Goal: Task Accomplishment & Management: Manage account settings

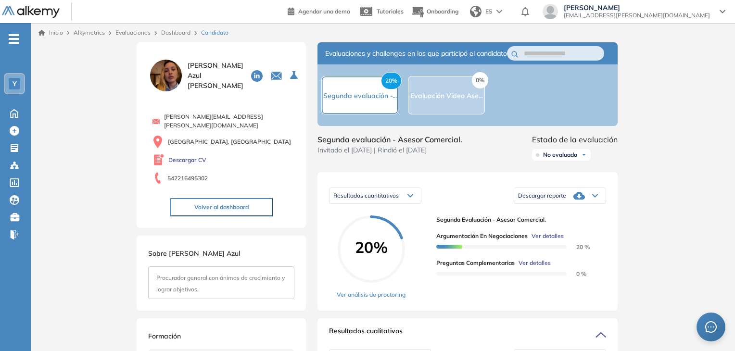
scroll to position [48, 0]
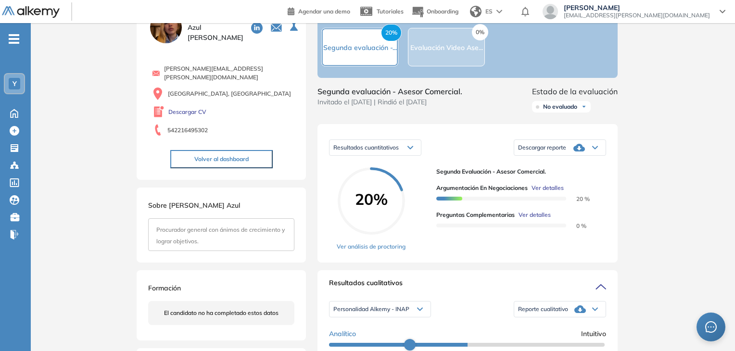
click at [574, 111] on span "No evaluado" at bounding box center [560, 107] width 34 height 8
click at [561, 148] on li "Evaluado" at bounding box center [555, 143] width 23 height 10
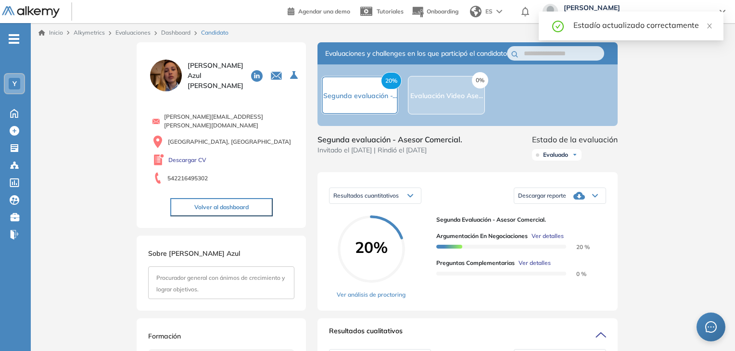
click at [174, 30] on link "Dashboard" at bounding box center [175, 32] width 29 height 7
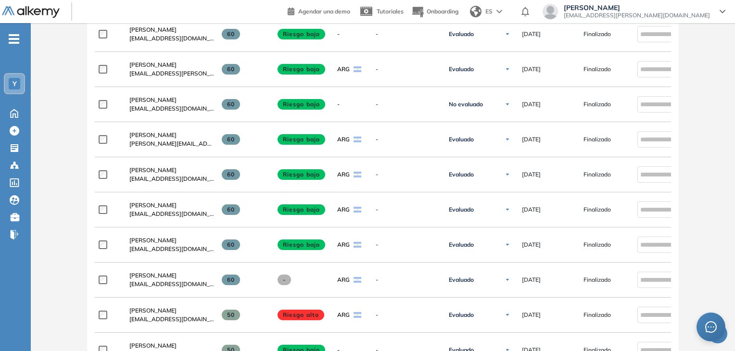
scroll to position [577, 0]
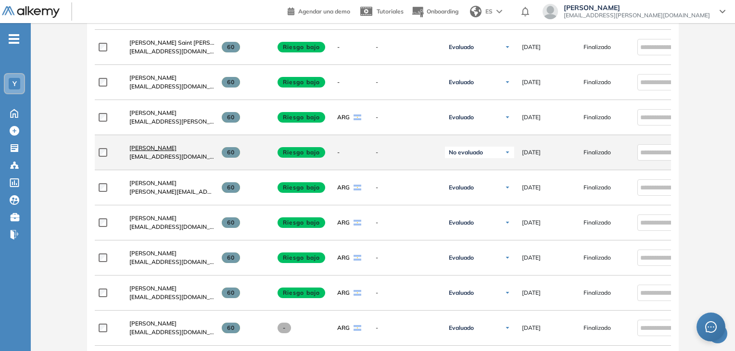
click at [146, 152] on span "[PERSON_NAME]" at bounding box center [152, 147] width 47 height 7
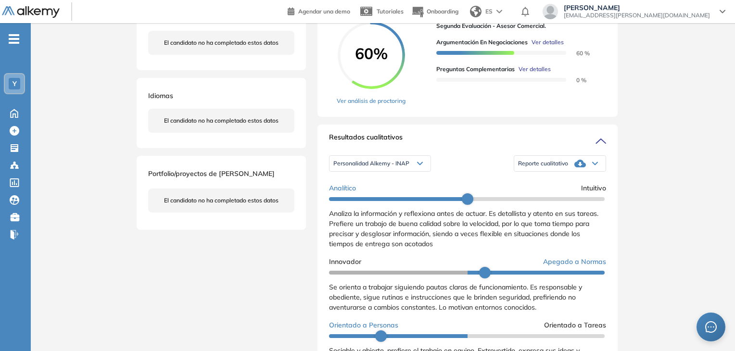
scroll to position [192, 0]
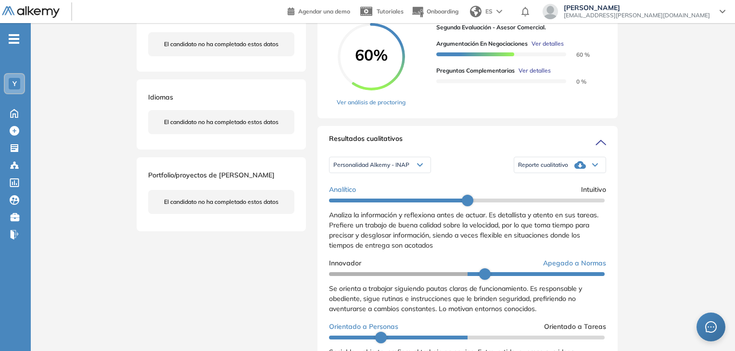
click at [575, 169] on icon at bounding box center [581, 165] width 12 height 8
click at [559, 186] on li "Reporte con Afinidad AI" at bounding box center [548, 181] width 59 height 10
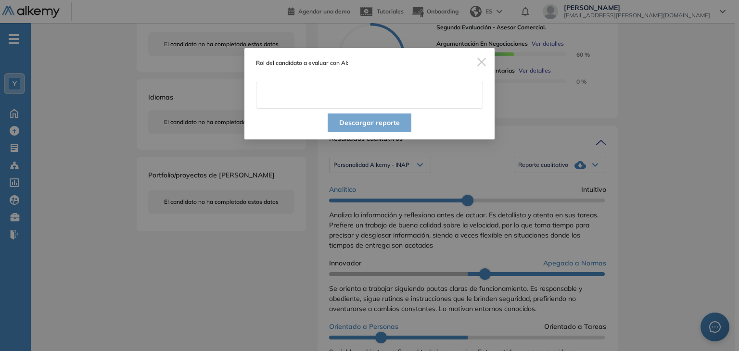
click at [302, 89] on input "text" at bounding box center [369, 95] width 227 height 27
type input "**********"
click at [377, 124] on button "Descargar reporte" at bounding box center [370, 123] width 84 height 18
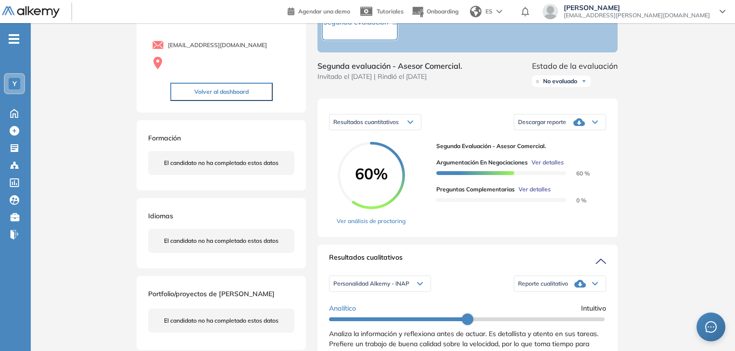
scroll to position [48, 0]
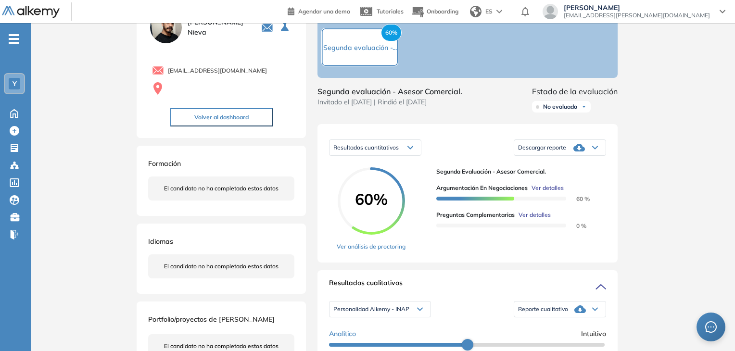
click at [586, 157] on div "Descargar reporte" at bounding box center [559, 147] width 91 height 19
click at [581, 186] on li "Descargar informe resumido" at bounding box center [555, 181] width 72 height 10
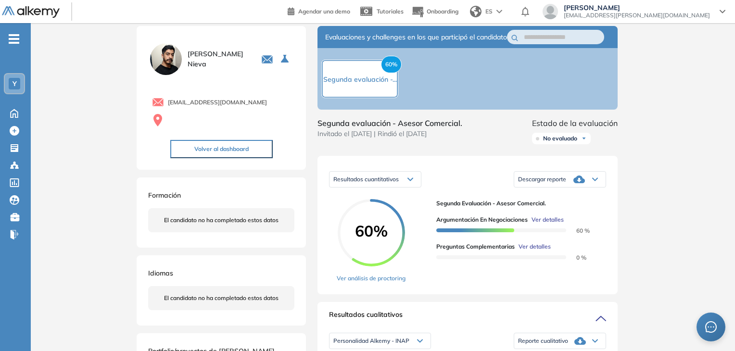
scroll to position [0, 0]
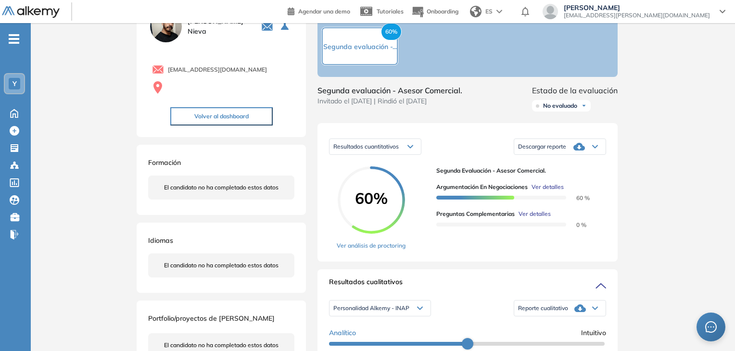
scroll to position [48, 0]
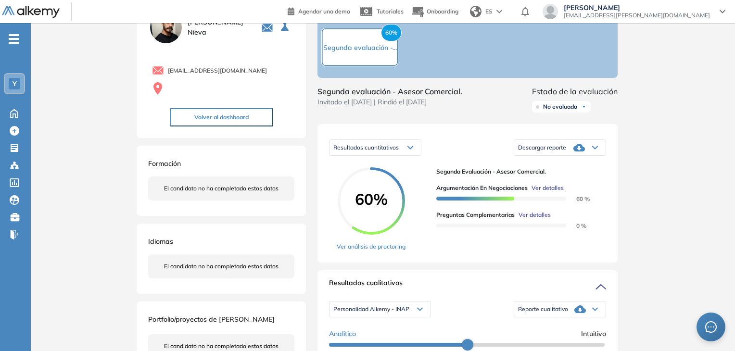
click at [576, 111] on span "No evaluado" at bounding box center [560, 107] width 34 height 8
click at [561, 148] on li "Evaluado" at bounding box center [555, 143] width 23 height 10
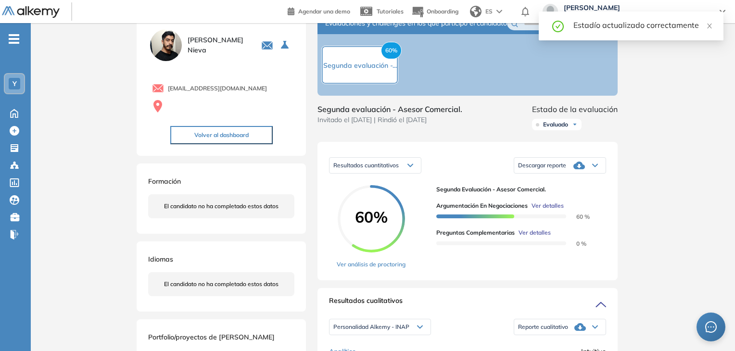
scroll to position [0, 0]
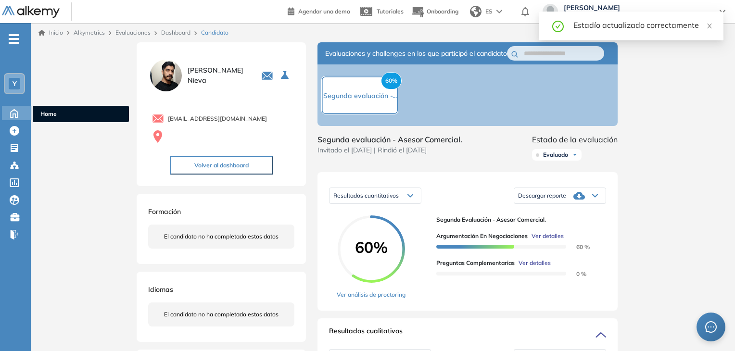
click at [19, 113] on icon at bounding box center [14, 113] width 17 height 12
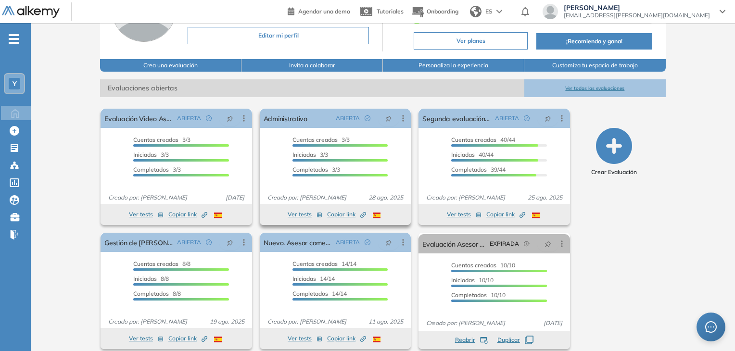
scroll to position [96, 0]
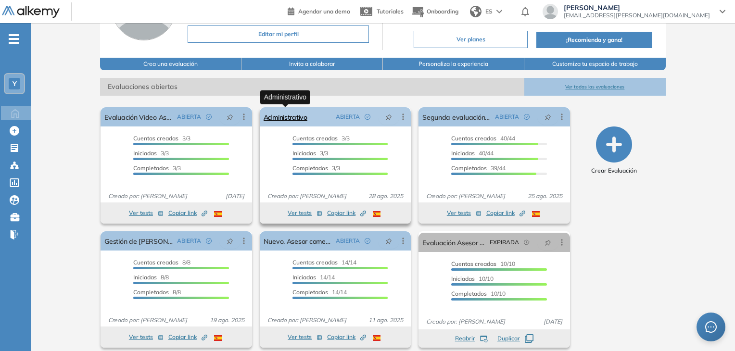
click at [284, 120] on link "Administrativo" at bounding box center [286, 116] width 44 height 19
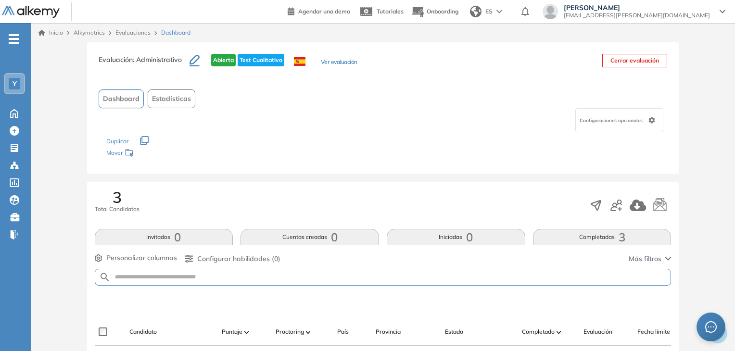
click at [9, 121] on ul "Y Home Home Crear Evaluación Crear Evaluación Evaluaciones Evaluaciones Candida…" at bounding box center [15, 140] width 31 height 205
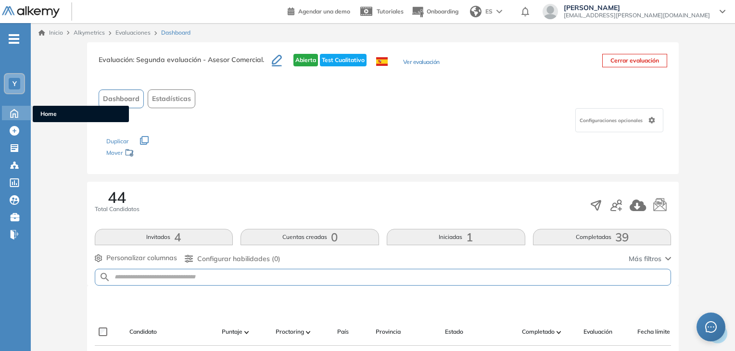
click at [14, 112] on icon at bounding box center [14, 113] width 17 height 12
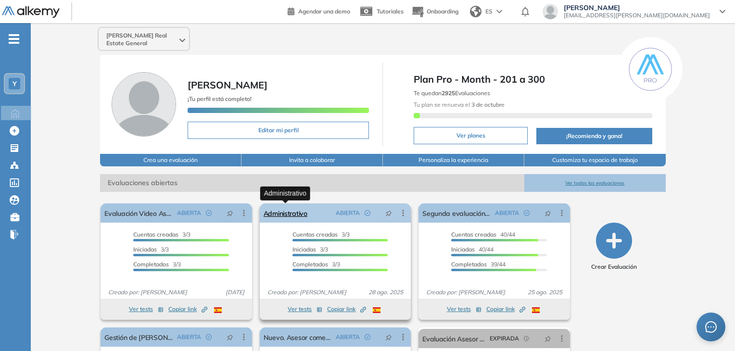
click at [296, 217] on link "Administrativo" at bounding box center [286, 213] width 44 height 19
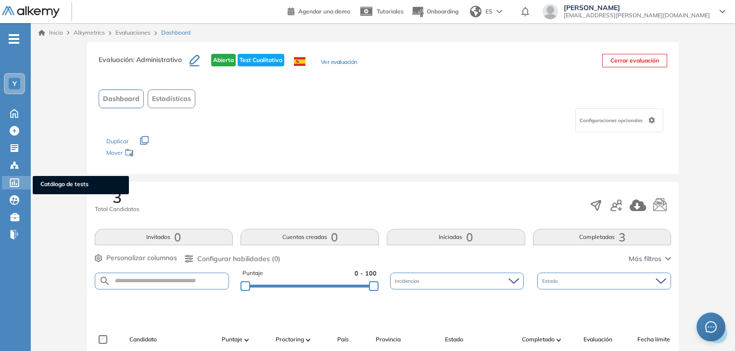
click at [15, 179] on icon at bounding box center [15, 183] width 10 height 9
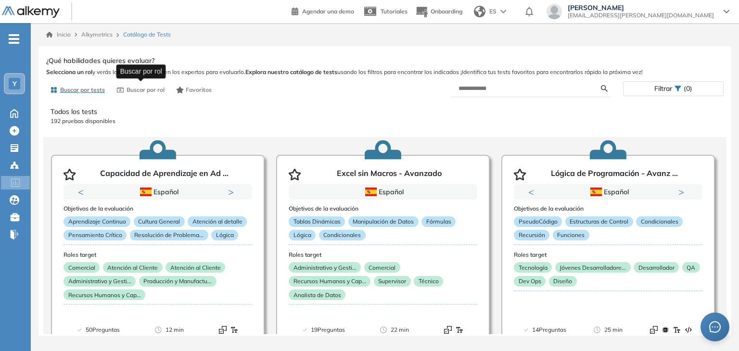
click at [155, 90] on span "Buscar por rol" at bounding box center [146, 90] width 38 height 9
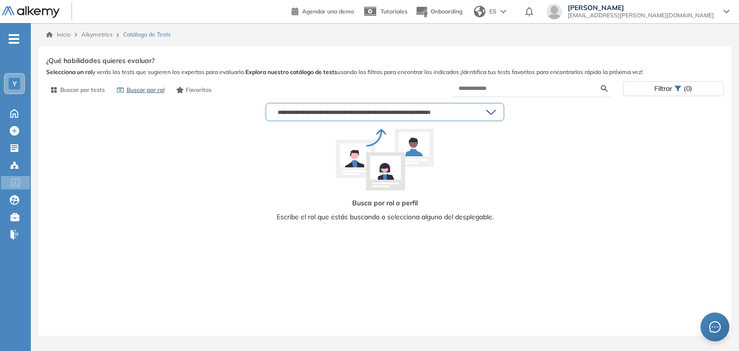
click at [338, 112] on input "text" at bounding box center [380, 112] width 212 height 8
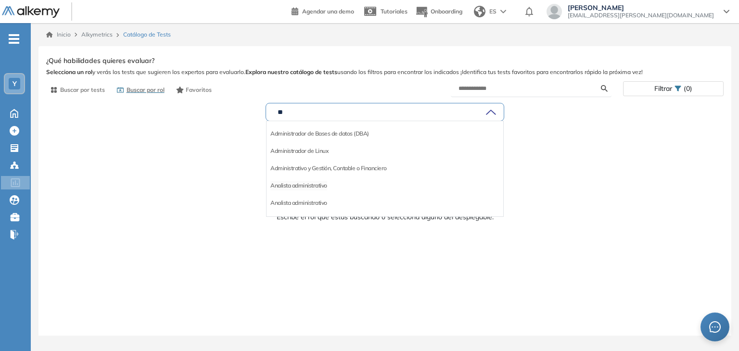
type input "**"
click at [313, 187] on li "Analista administrativo" at bounding box center [298, 186] width 57 height 10
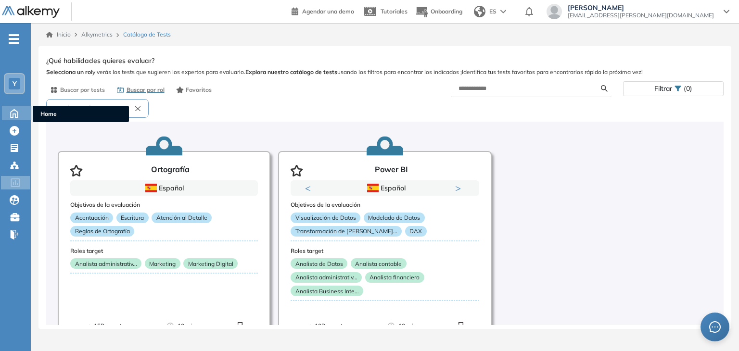
click at [12, 110] on icon at bounding box center [14, 113] width 17 height 12
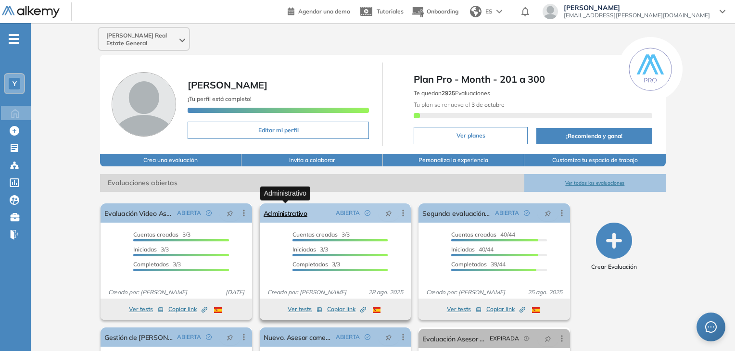
click at [295, 214] on link "Administrativo" at bounding box center [286, 213] width 44 height 19
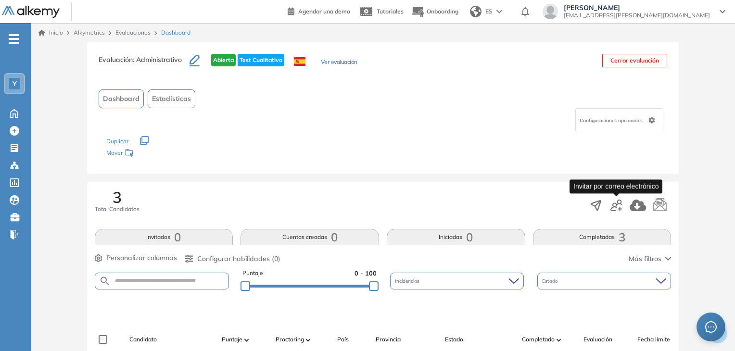
click at [618, 208] on icon "button" at bounding box center [620, 209] width 4 height 4
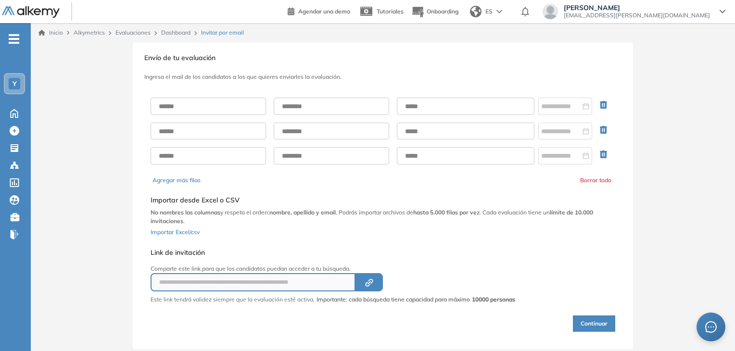
scroll to position [20, 0]
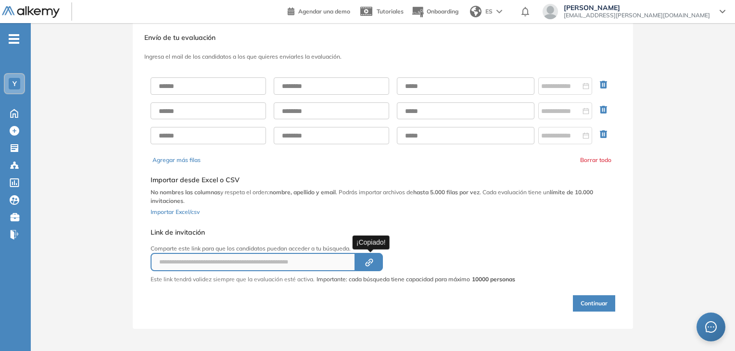
click at [375, 262] on icon "Created by potrace 1.16, written by [PERSON_NAME] [DATE]-[DATE]" at bounding box center [369, 263] width 11 height 8
click at [372, 264] on icon "Created by potrace 1.16, written by [PERSON_NAME] [DATE]-[DATE]" at bounding box center [369, 263] width 11 height 8
click at [373, 259] on icon "button" at bounding box center [371, 261] width 5 height 5
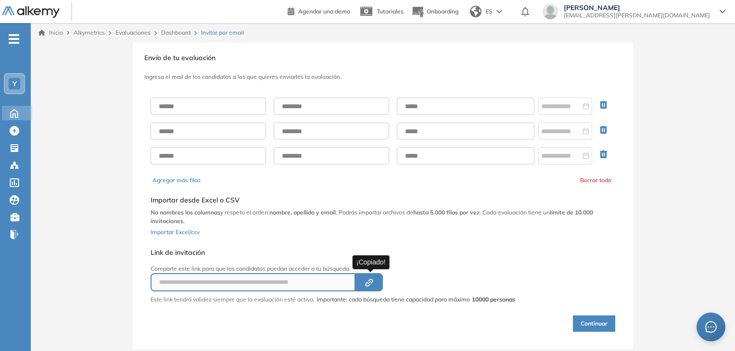
scroll to position [0, 0]
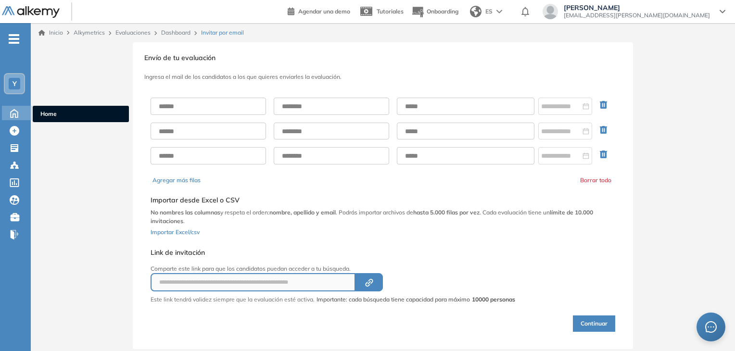
click at [14, 108] on icon at bounding box center [14, 113] width 17 height 12
